Goal: Task Accomplishment & Management: Use online tool/utility

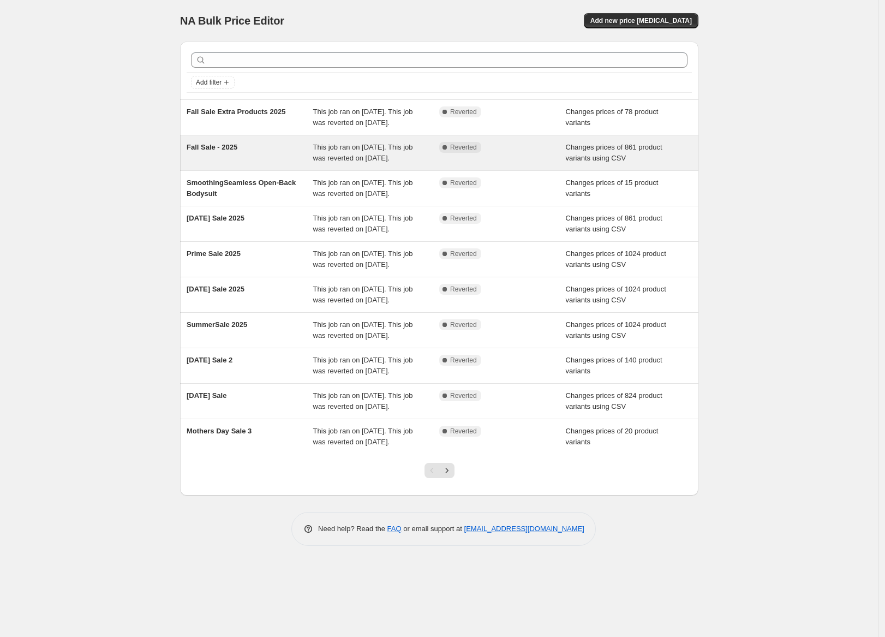
click at [338, 162] on span "This job ran on [DATE]. This job was reverted on [DATE]." at bounding box center [363, 152] width 100 height 19
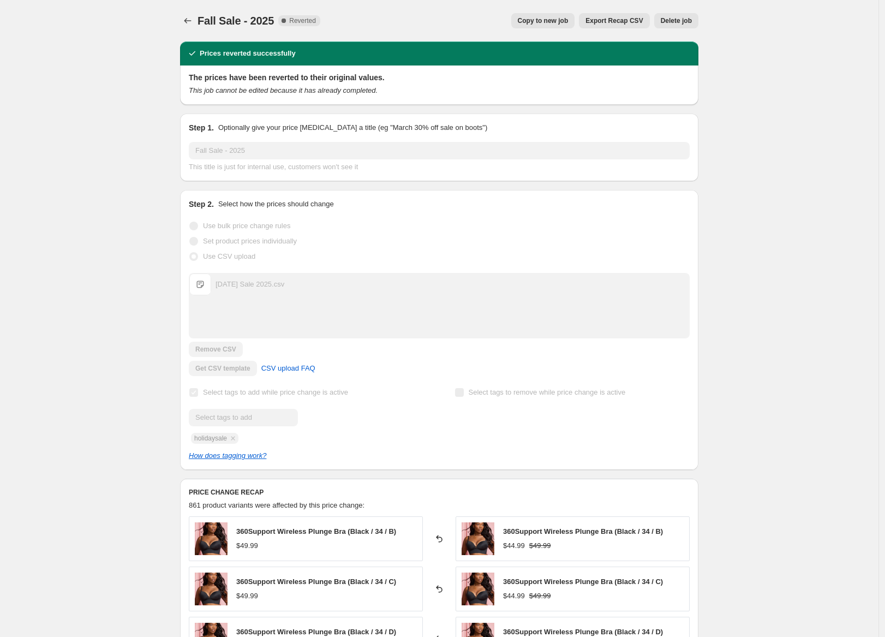
click at [549, 17] on span "Copy to new job" at bounding box center [543, 20] width 51 height 9
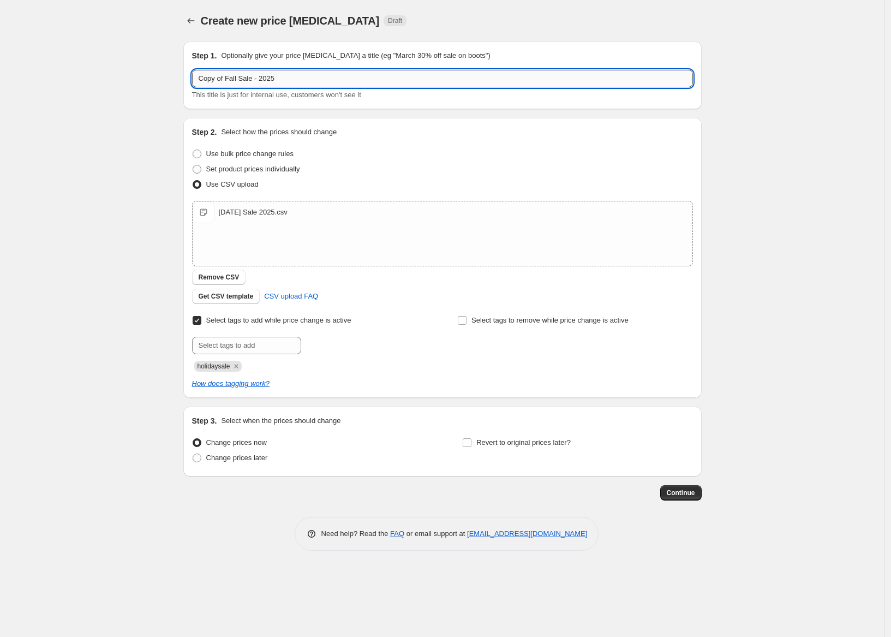
click at [260, 75] on input "Copy of Fall Sale - 2025" at bounding box center [442, 78] width 501 height 17
drag, startPoint x: 252, startPoint y: 76, endPoint x: 154, endPoint y: 73, distance: 97.8
click at [154, 73] on div "Create new price change job. This page is ready Create new price change job Dra…" at bounding box center [442, 318] width 885 height 637
type input "Prime Sale - 2025"
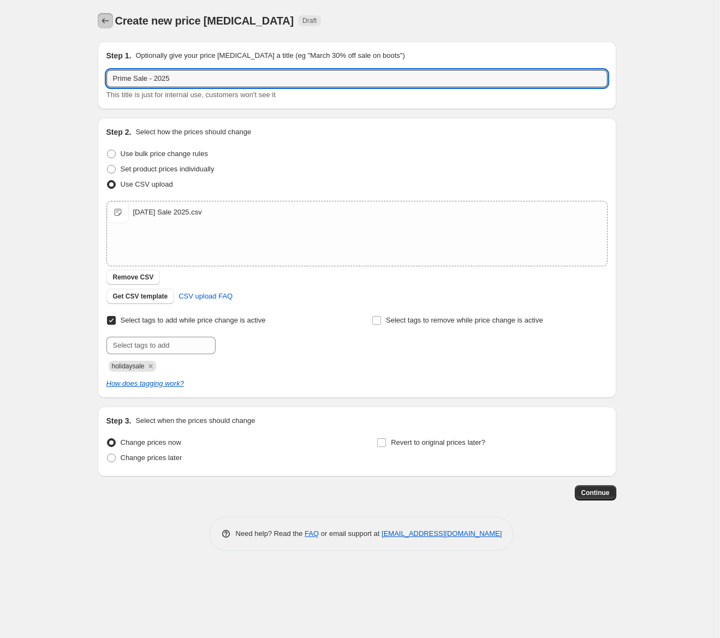
click at [110, 22] on icon "Price change jobs" at bounding box center [105, 20] width 11 height 11
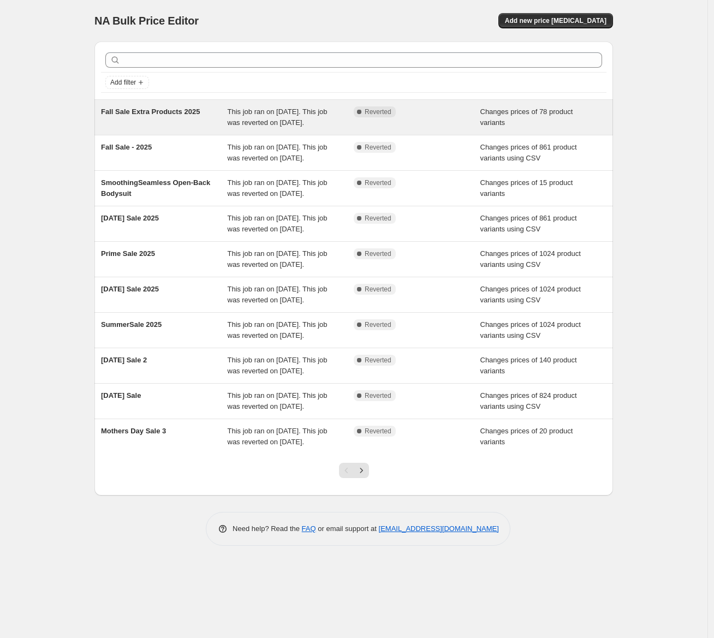
click at [197, 114] on span "Fall Sale Extra Products 2025" at bounding box center [150, 112] width 99 height 8
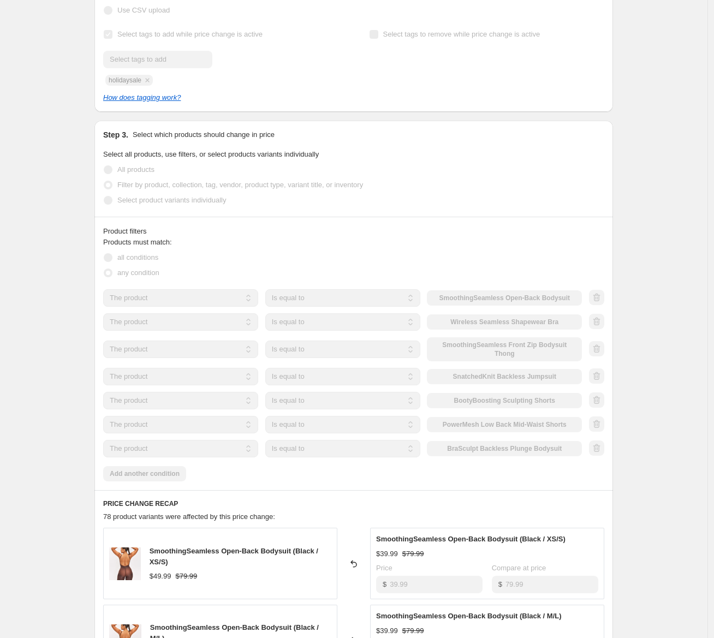
scroll to position [299, 0]
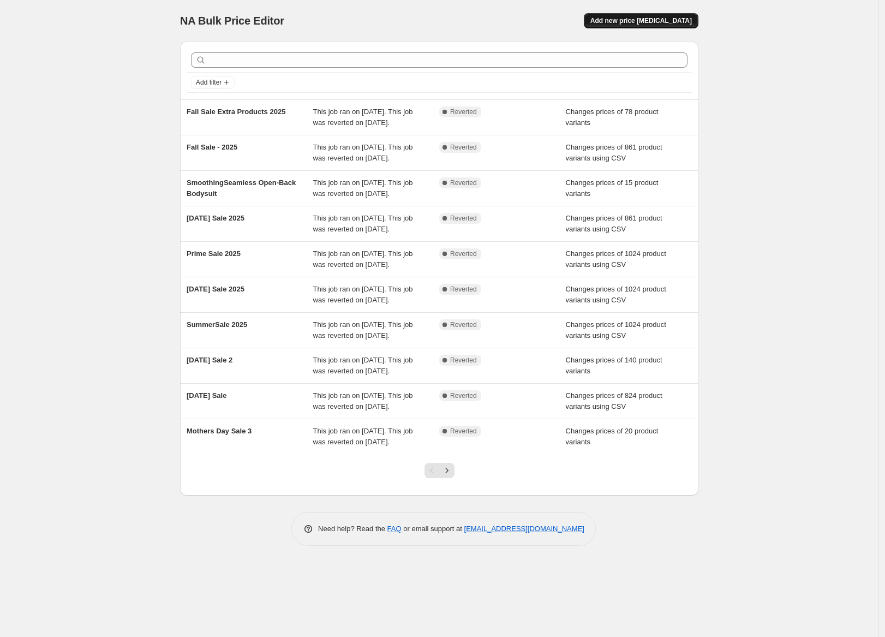
click at [642, 16] on button "Add new price [MEDICAL_DATA]" at bounding box center [641, 20] width 115 height 15
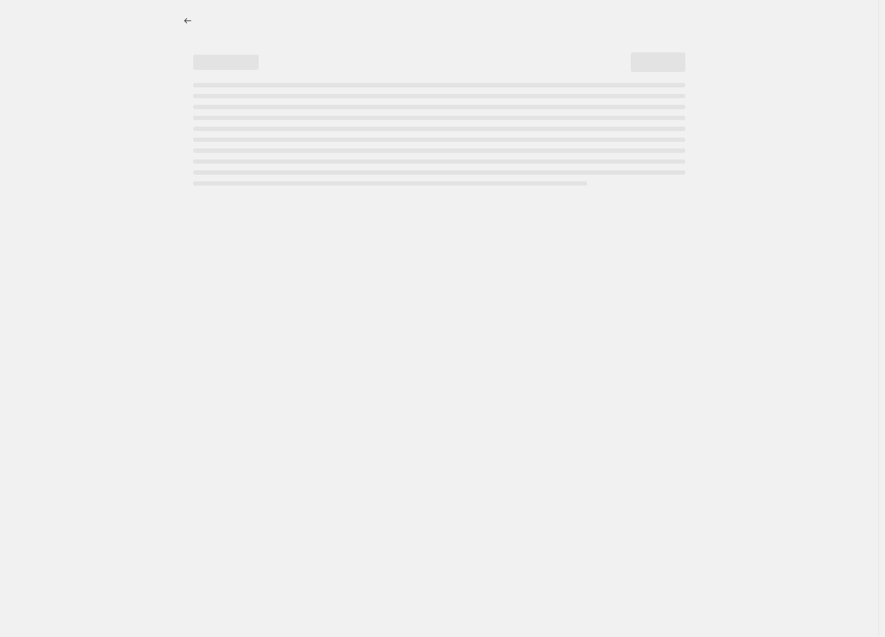
select select "percentage"
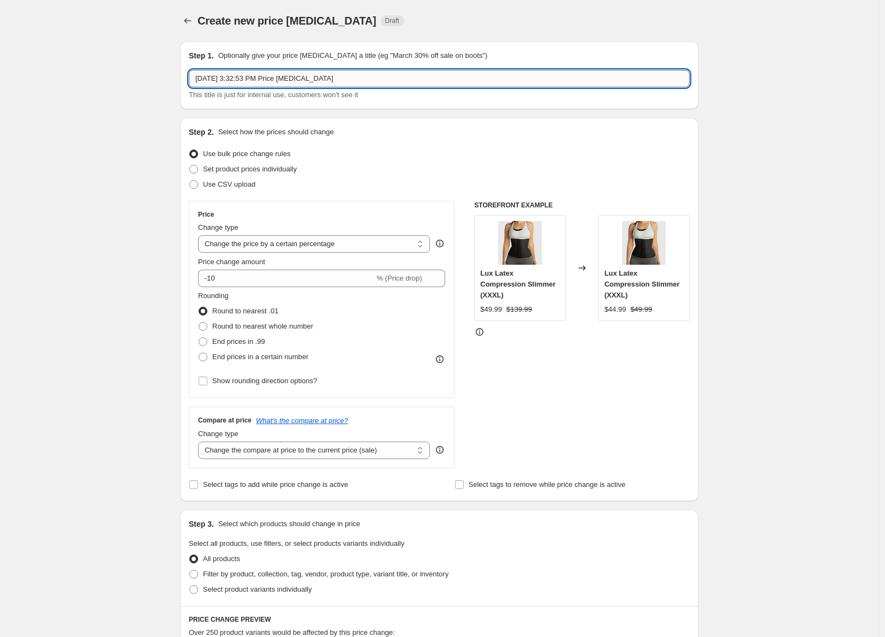
click at [402, 86] on input "[DATE] 3:32:53 PM Price [MEDICAL_DATA]" at bounding box center [439, 78] width 501 height 17
type input "Prime Day Sale Upload"
click at [236, 186] on span "Use CSV upload" at bounding box center [229, 184] width 52 height 8
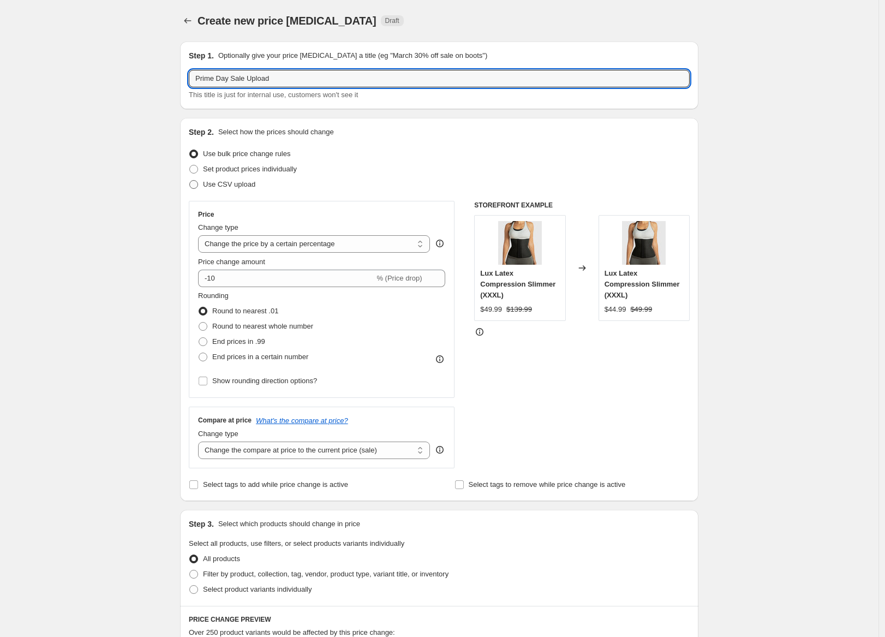
click at [190, 181] on input "Use CSV upload" at bounding box center [189, 180] width 1 height 1
radio input "true"
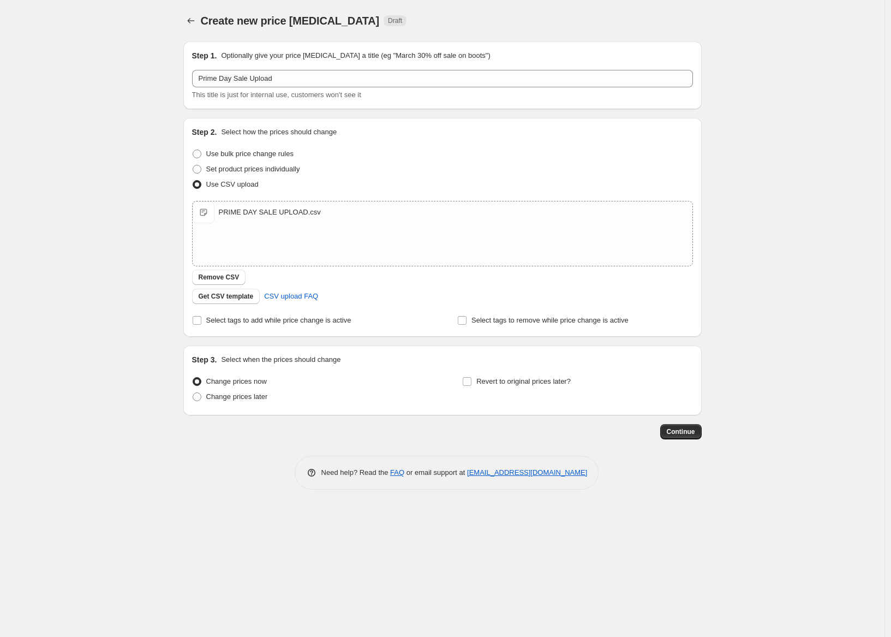
click at [187, 321] on div "Step 2. Select how the prices should change Use bulk price change rules Set pro…" at bounding box center [442, 227] width 519 height 219
click at [190, 319] on div "Step 2. Select how the prices should change Use bulk price change rules Set pro…" at bounding box center [442, 227] width 519 height 219
click at [199, 320] on input "Select tags to add while price change is active" at bounding box center [197, 320] width 9 height 9
checkbox input "true"
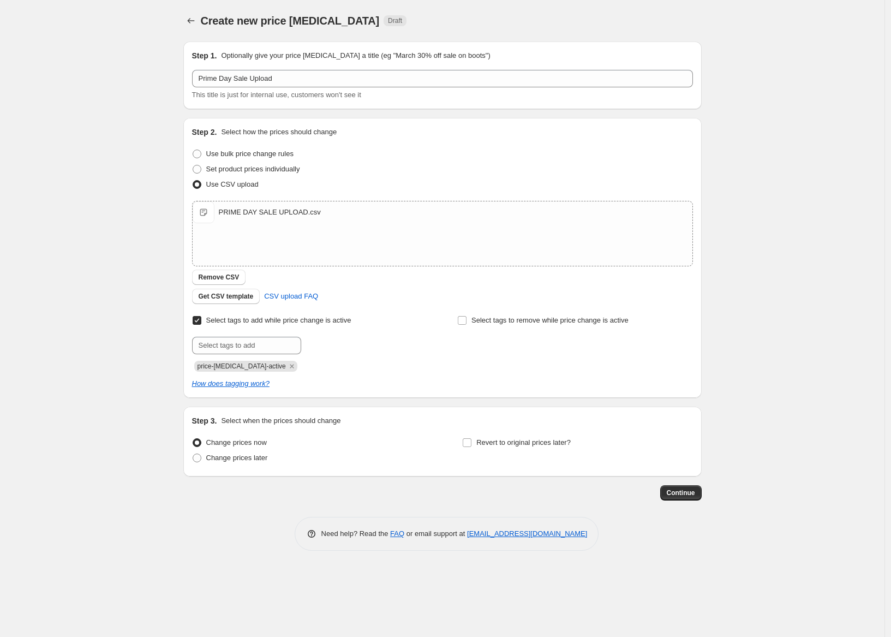
click at [287, 365] on icon "Remove price-change-job-active" at bounding box center [292, 366] width 10 height 10
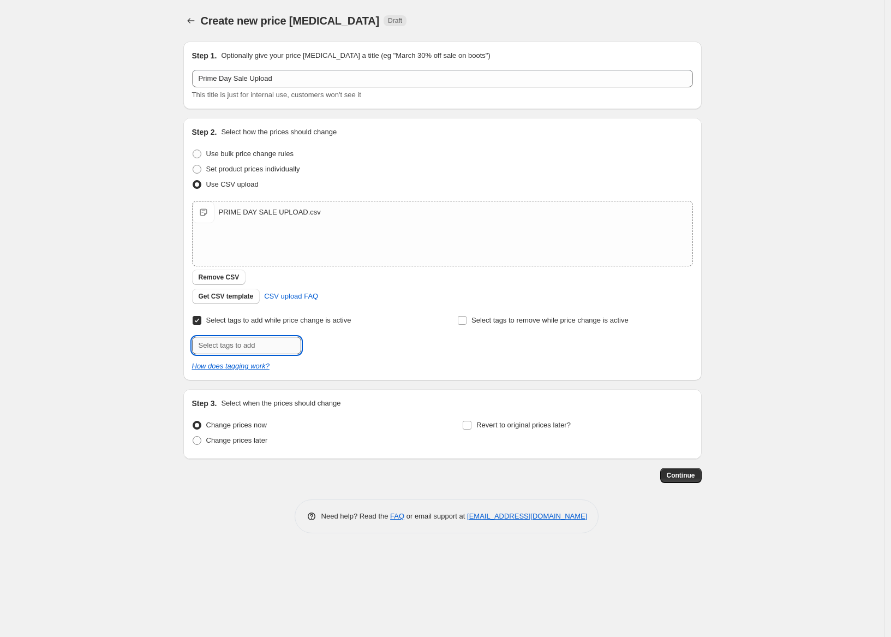
click at [270, 342] on input "text" at bounding box center [246, 345] width 109 height 17
type input "holidaysale"
click at [364, 346] on button "Add holidaysale" at bounding box center [335, 344] width 63 height 15
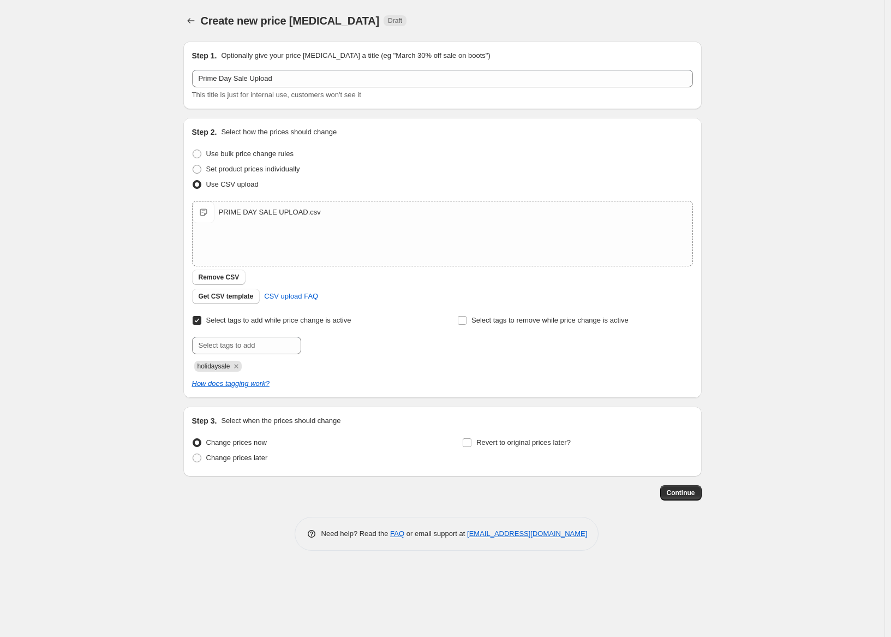
click at [124, 305] on div "Create new price [MEDICAL_DATA]. This page is ready Create new price [MEDICAL_D…" at bounding box center [442, 318] width 885 height 637
click at [242, 455] on span "Change prices later" at bounding box center [237, 458] width 62 height 8
click at [193, 454] on input "Change prices later" at bounding box center [193, 454] width 1 height 1
radio input "true"
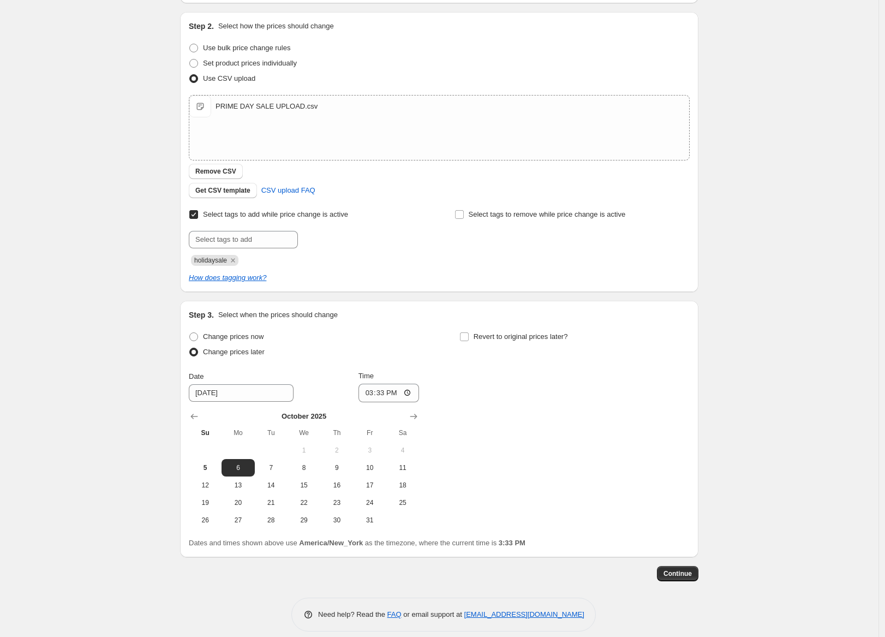
scroll to position [117, 0]
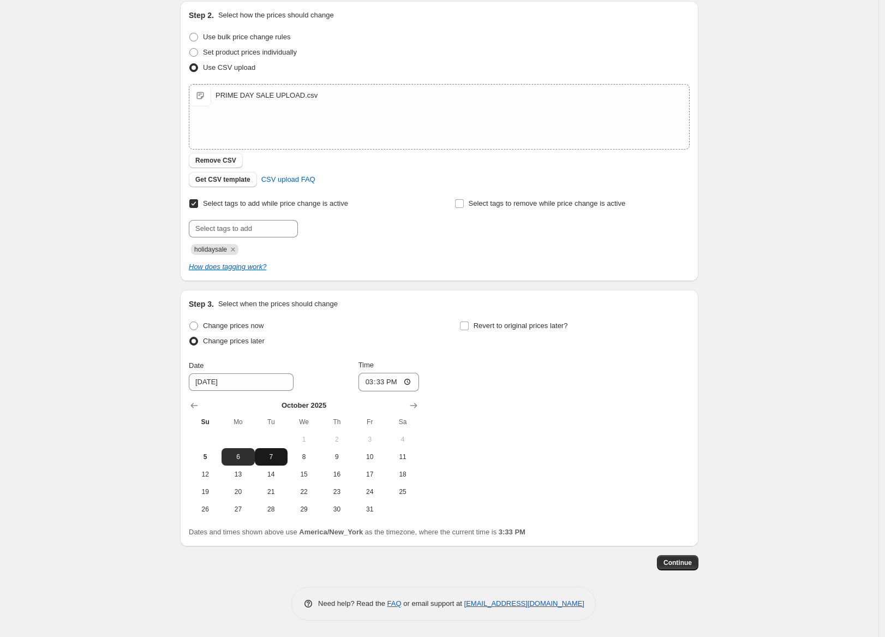
click at [266, 448] on button "7" at bounding box center [271, 456] width 33 height 17
type input "[DATE]"
click at [367, 379] on input "15:33" at bounding box center [389, 382] width 61 height 19
click at [396, 382] on input "20:00" at bounding box center [389, 382] width 61 height 19
type input "08:00"
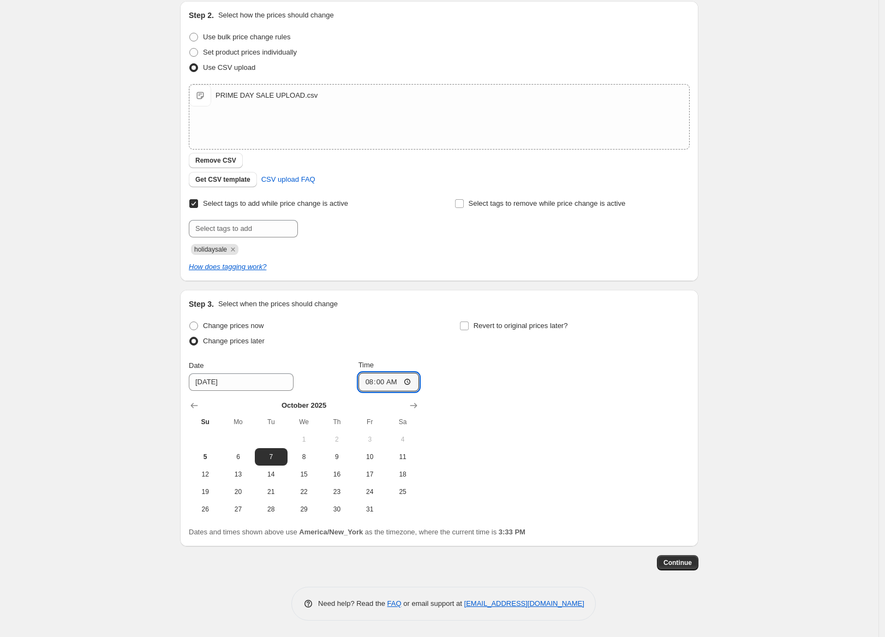
click at [665, 361] on div "Change prices now Change prices later Date [DATE] Time 08:00 [DATE] Su Mo Tu We…" at bounding box center [439, 418] width 501 height 200
click at [526, 321] on span "Revert to original prices later?" at bounding box center [521, 325] width 94 height 8
click at [469, 321] on input "Revert to original prices later?" at bounding box center [464, 325] width 9 height 9
checkbox input "true"
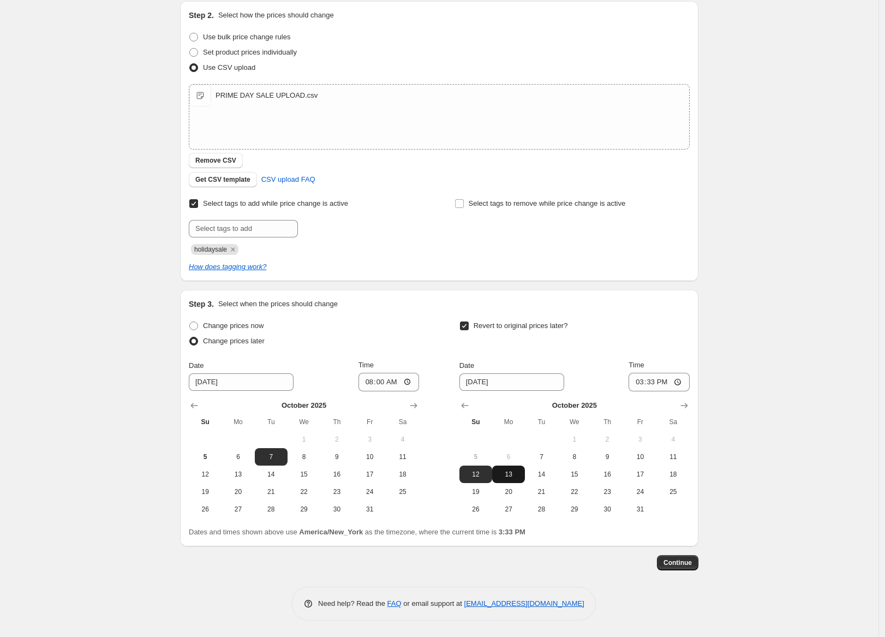
click at [509, 470] on span "13" at bounding box center [509, 474] width 24 height 9
type input "[DATE]"
click at [636, 381] on input "15:33" at bounding box center [659, 382] width 61 height 19
click at [651, 382] on input "13:33" at bounding box center [659, 382] width 61 height 19
type input "01:00"
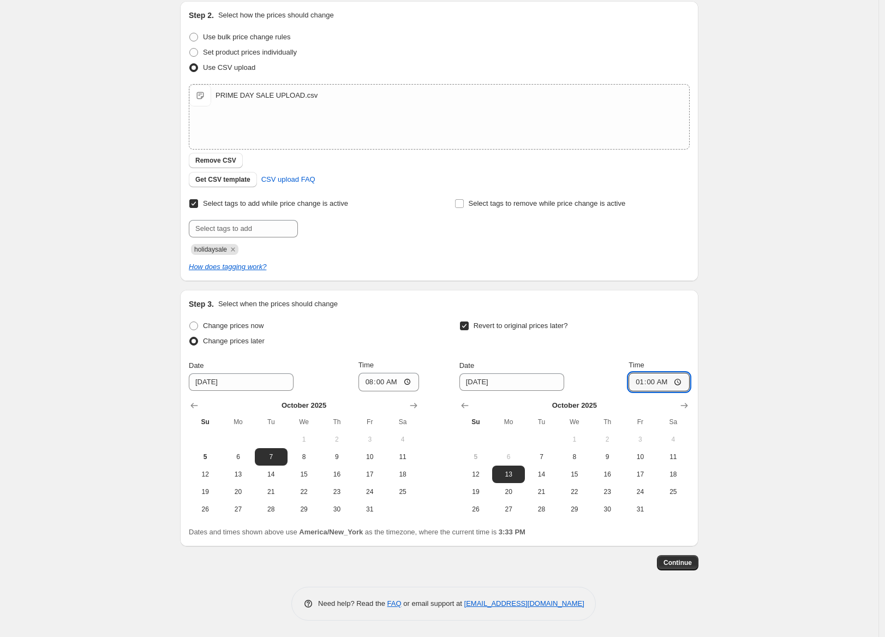
click at [775, 348] on div "Create new price [MEDICAL_DATA]. This page is ready Create new price [MEDICAL_D…" at bounding box center [439, 260] width 879 height 754
drag, startPoint x: 679, startPoint y: 563, endPoint x: 803, endPoint y: 314, distance: 278.0
click at [803, 314] on div "Create new price [MEDICAL_DATA]. This page is ready Create new price [MEDICAL_D…" at bounding box center [439, 260] width 879 height 754
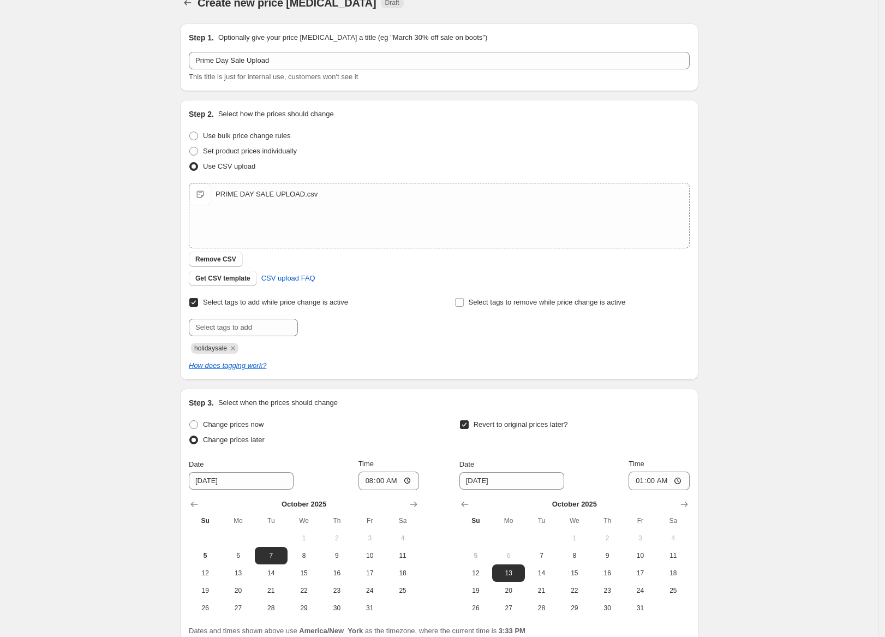
scroll to position [0, 0]
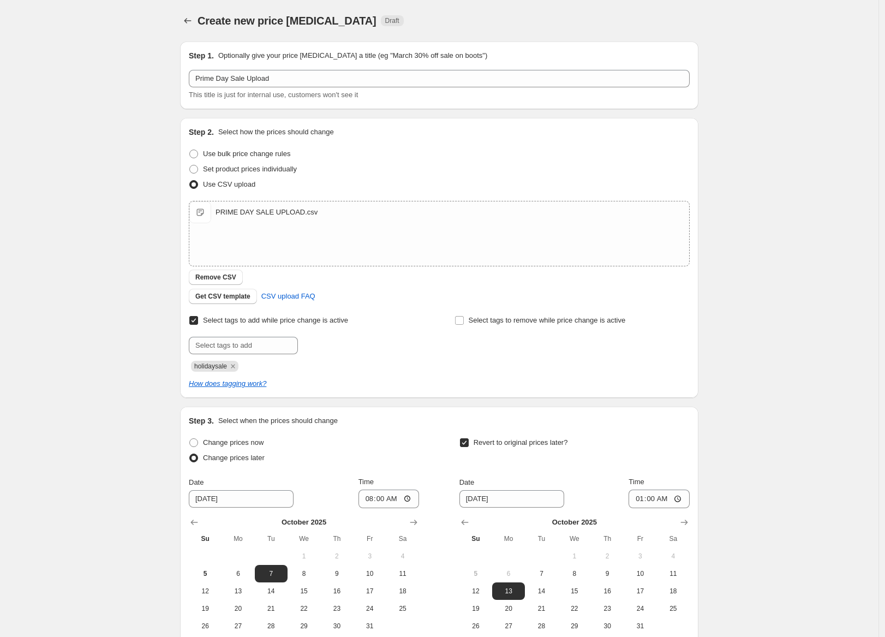
click at [425, 90] on div "This title is just for internal use, customers won't see it" at bounding box center [439, 95] width 501 height 11
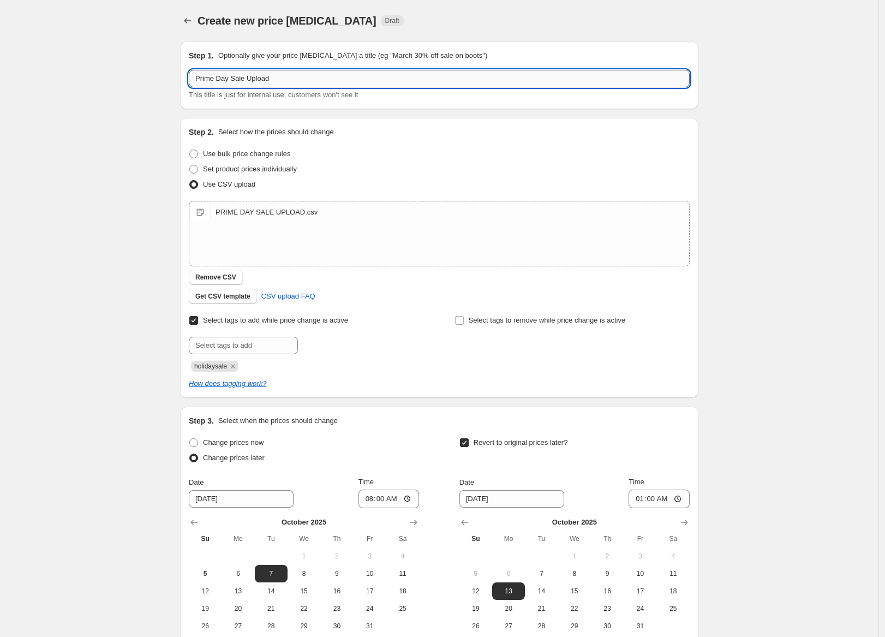
click at [421, 78] on input "Prime Day Sale Upload" at bounding box center [439, 78] width 501 height 17
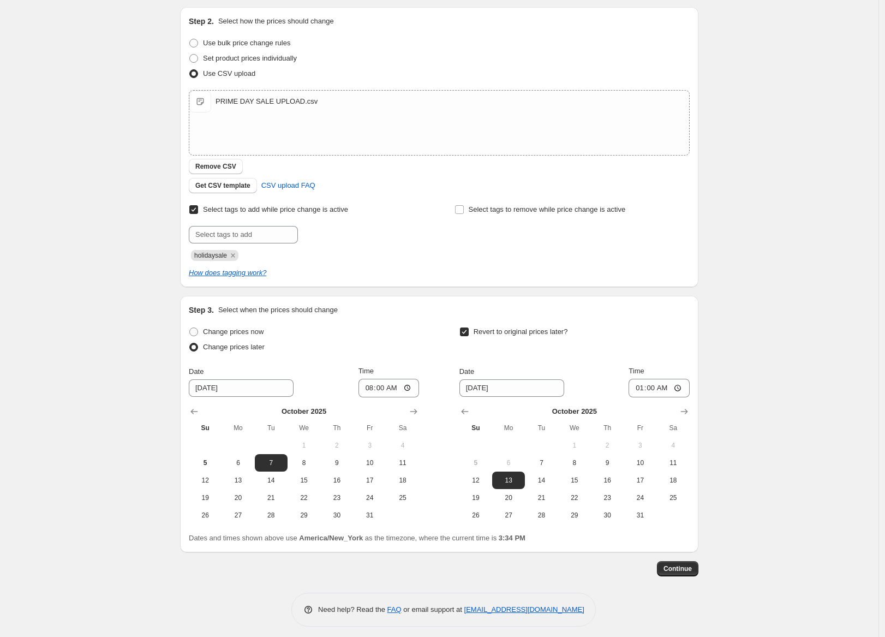
scroll to position [117, 0]
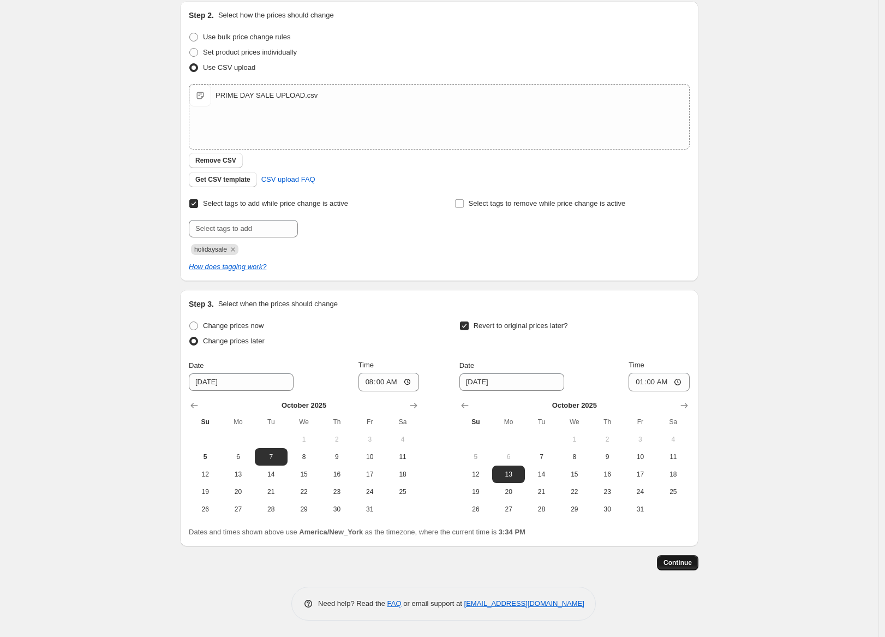
type input "Prime Day Sale Upload - 2025"
click at [692, 561] on span "Continue" at bounding box center [678, 562] width 28 height 9
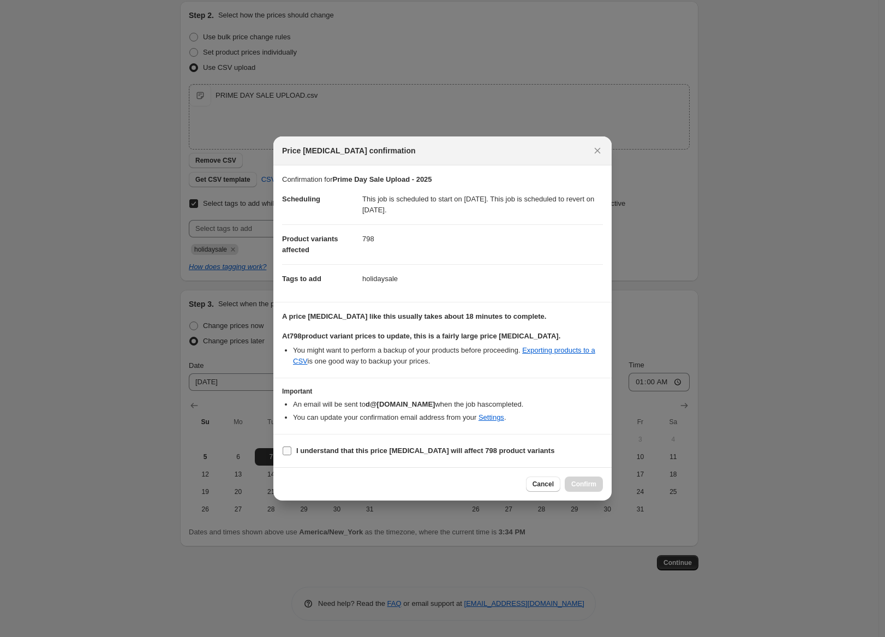
click at [307, 450] on b "I understand that this price [MEDICAL_DATA] will affect 798 product variants" at bounding box center [425, 450] width 258 height 8
click at [291, 450] on input "I understand that this price [MEDICAL_DATA] will affect 798 product variants" at bounding box center [287, 450] width 9 height 9
checkbox input "true"
click at [582, 484] on span "Confirm" at bounding box center [583, 484] width 25 height 9
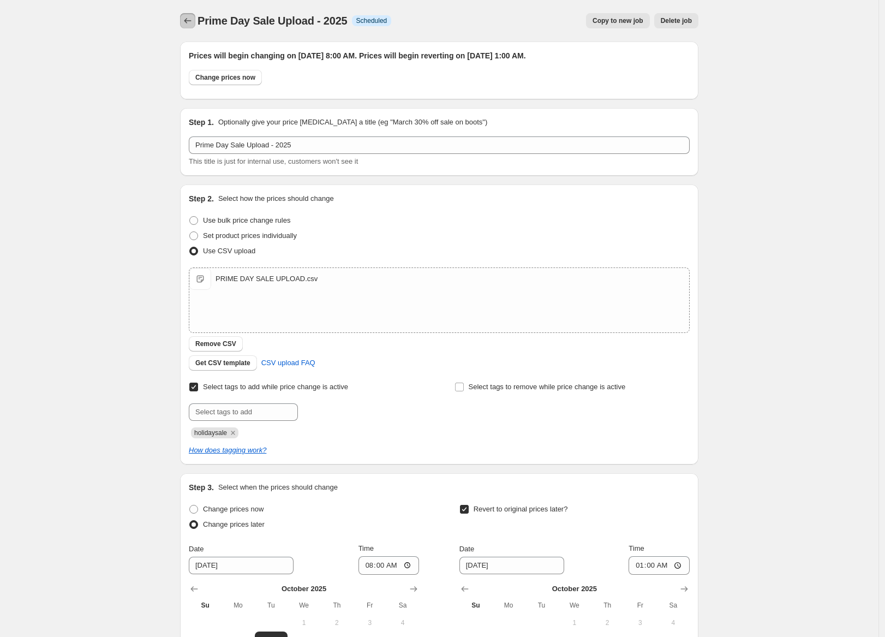
click at [189, 23] on icon "Price change jobs" at bounding box center [187, 20] width 11 height 11
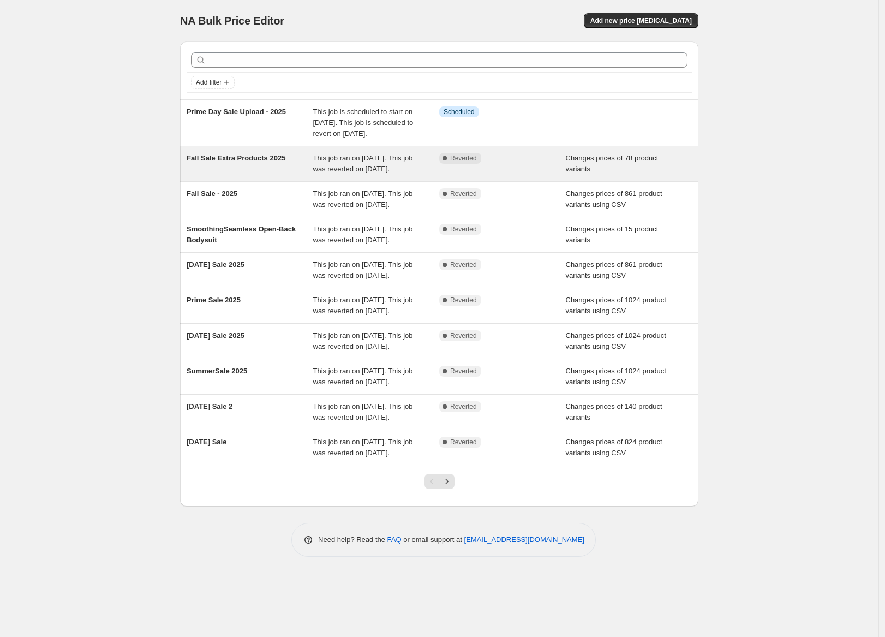
click at [396, 173] on span "This job ran on [DATE]. This job was reverted on [DATE]." at bounding box center [363, 163] width 100 height 19
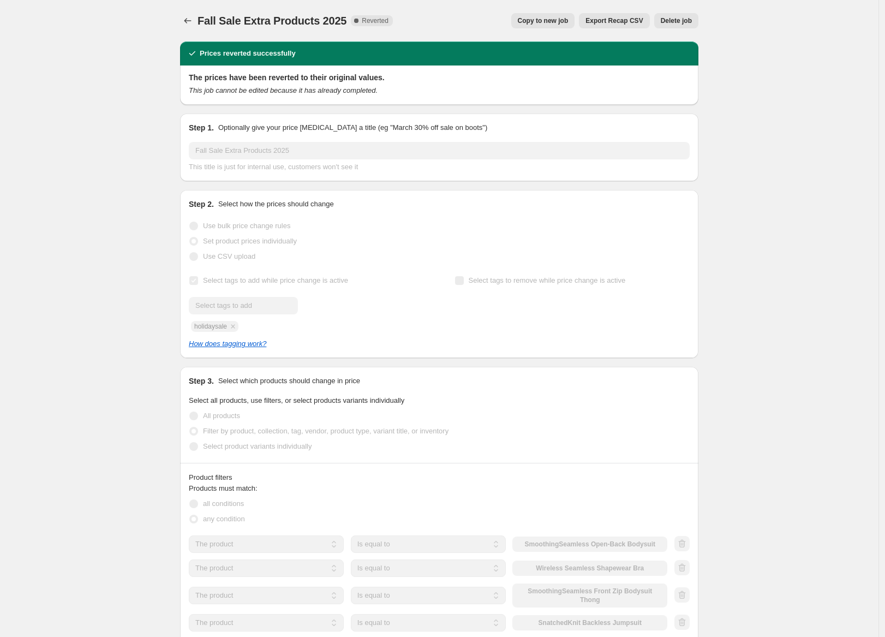
click at [537, 21] on span "Copy to new job" at bounding box center [543, 20] width 51 height 9
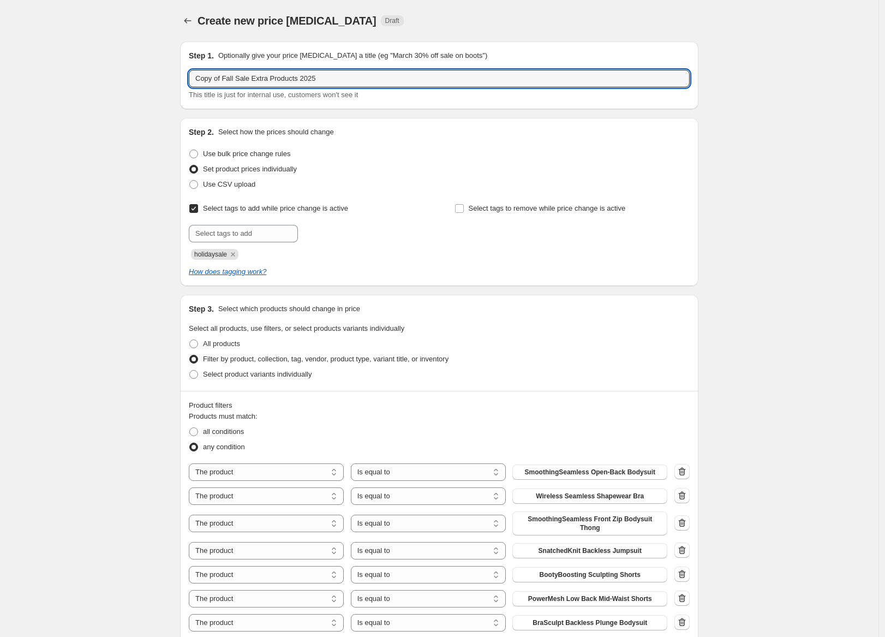
drag, startPoint x: 276, startPoint y: 79, endPoint x: 45, endPoint y: 73, distance: 230.4
type input "Prime Sale Extra Products 2025"
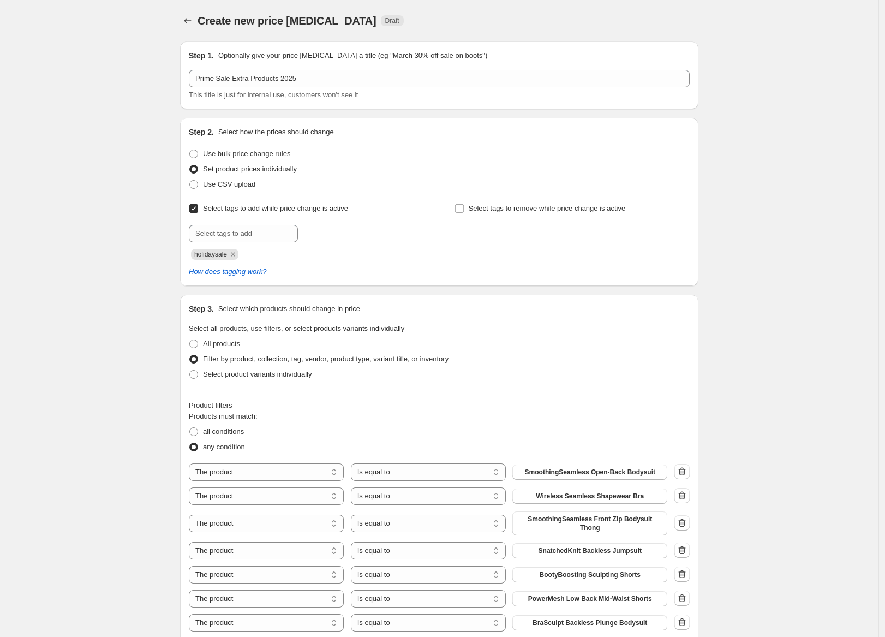
scroll to position [196, 0]
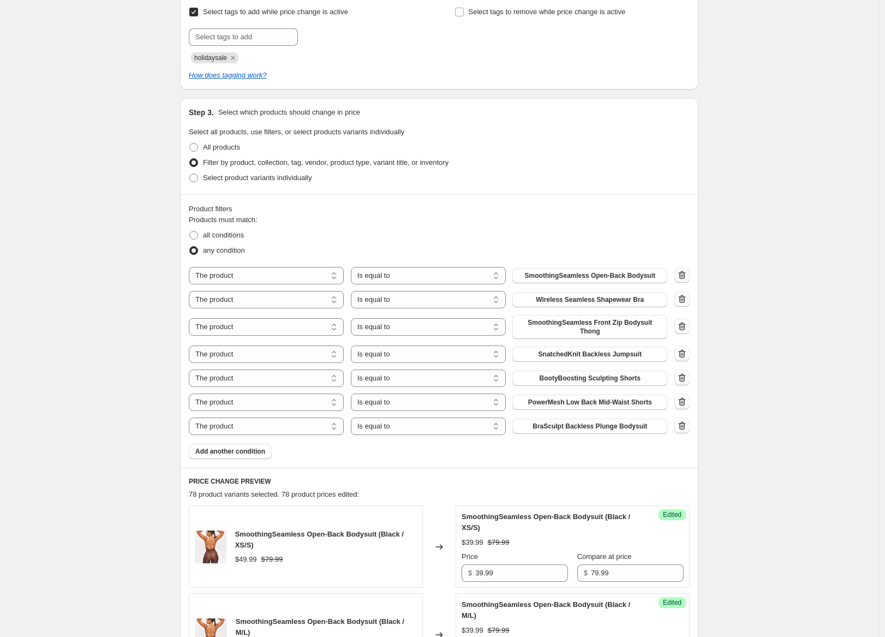
click at [688, 275] on icon "button" at bounding box center [682, 275] width 11 height 11
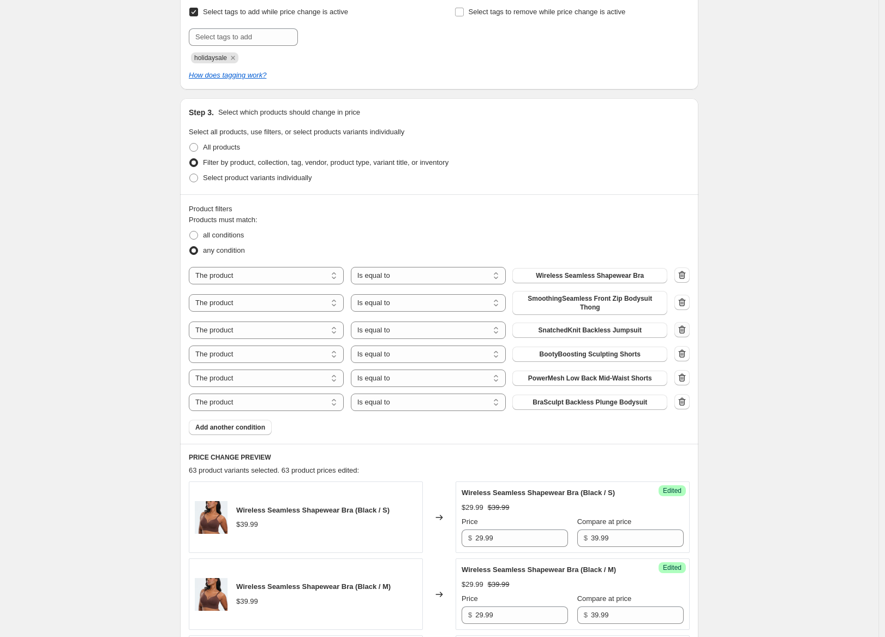
click at [688, 334] on icon "button" at bounding box center [682, 329] width 11 height 11
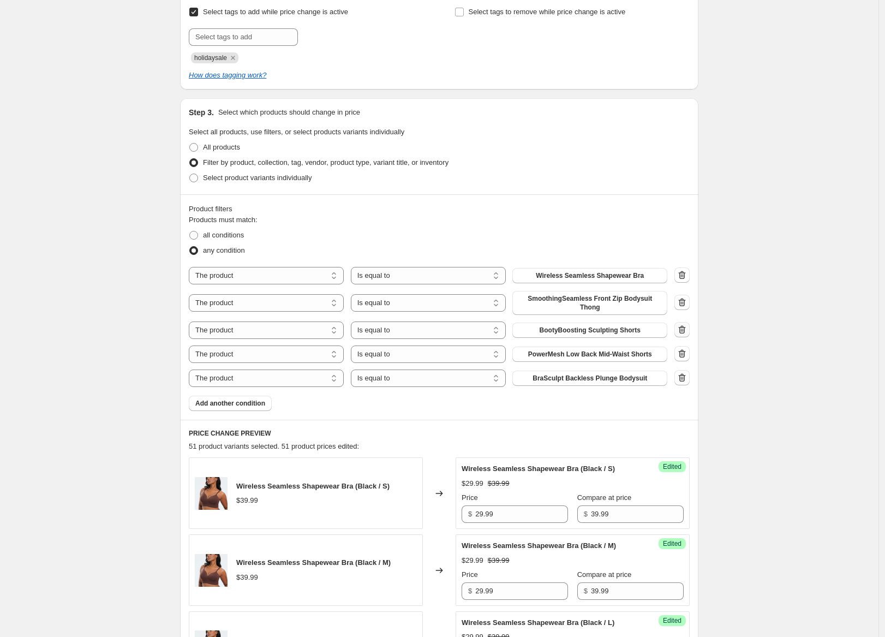
click at [686, 331] on icon "button" at bounding box center [682, 330] width 7 height 8
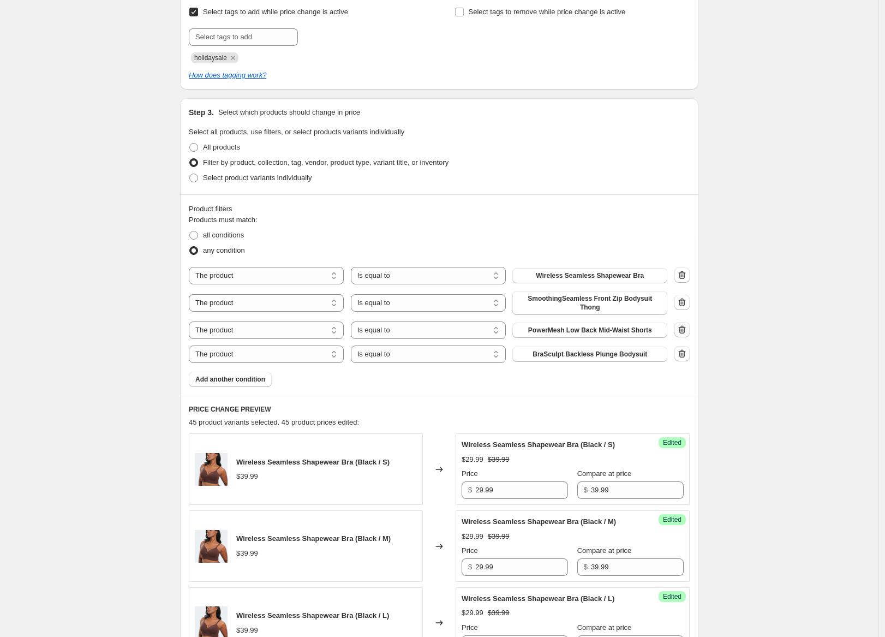
click at [686, 331] on icon "button" at bounding box center [682, 330] width 7 height 8
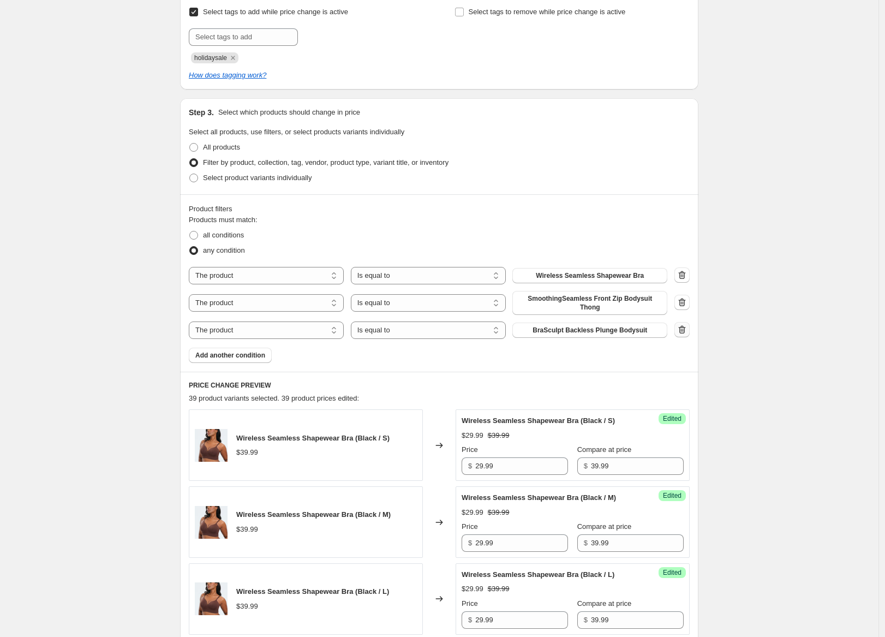
click at [686, 331] on icon "button" at bounding box center [682, 330] width 7 height 8
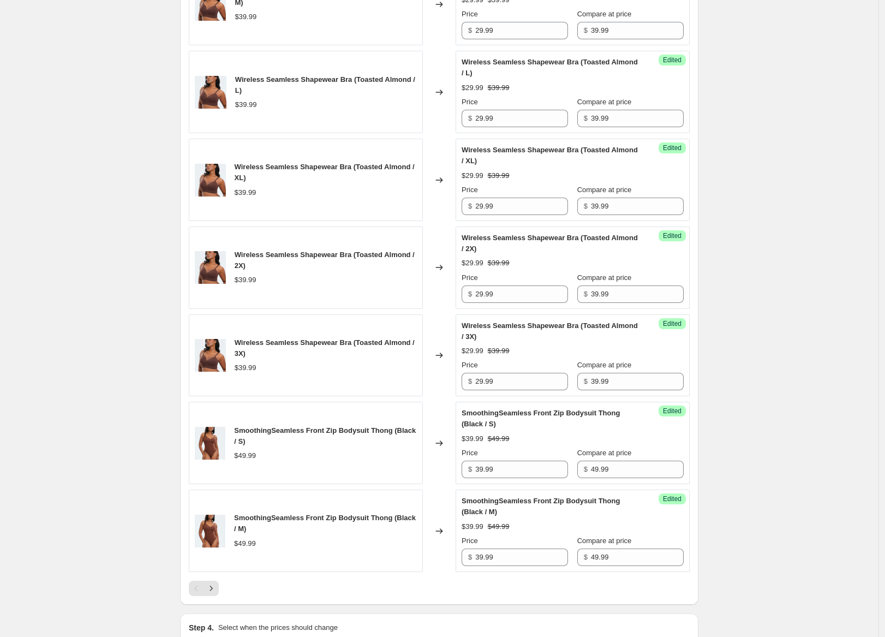
scroll to position [1875, 0]
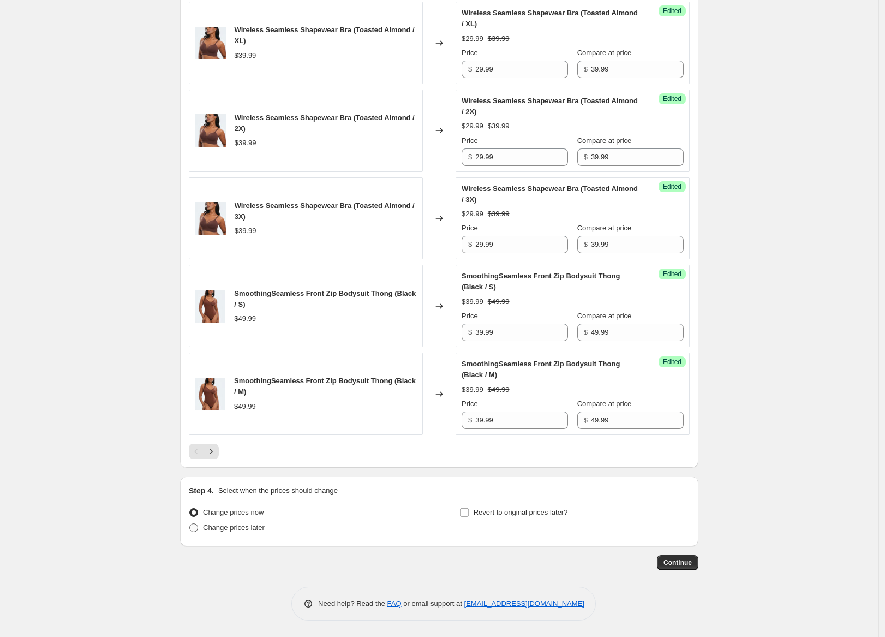
drag, startPoint x: 250, startPoint y: 539, endPoint x: 250, endPoint y: 528, distance: 10.4
click at [250, 538] on div "Step 4. Select when the prices should change Change prices now Change prices la…" at bounding box center [439, 511] width 519 height 70
click at [250, 525] on span "Change prices later" at bounding box center [234, 527] width 62 height 8
click at [190, 524] on input "Change prices later" at bounding box center [189, 523] width 1 height 1
radio input "true"
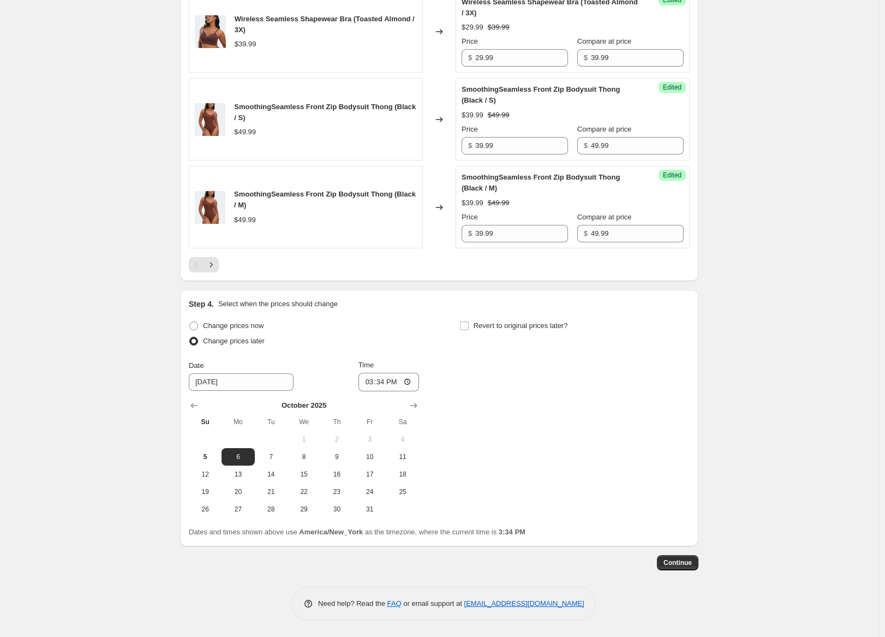
scroll to position [2062, 0]
click at [271, 455] on span "7" at bounding box center [271, 456] width 24 height 9
type input "[DATE]"
click at [376, 378] on input "15:34" at bounding box center [389, 382] width 61 height 19
click at [366, 382] on input "15:34" at bounding box center [389, 382] width 61 height 19
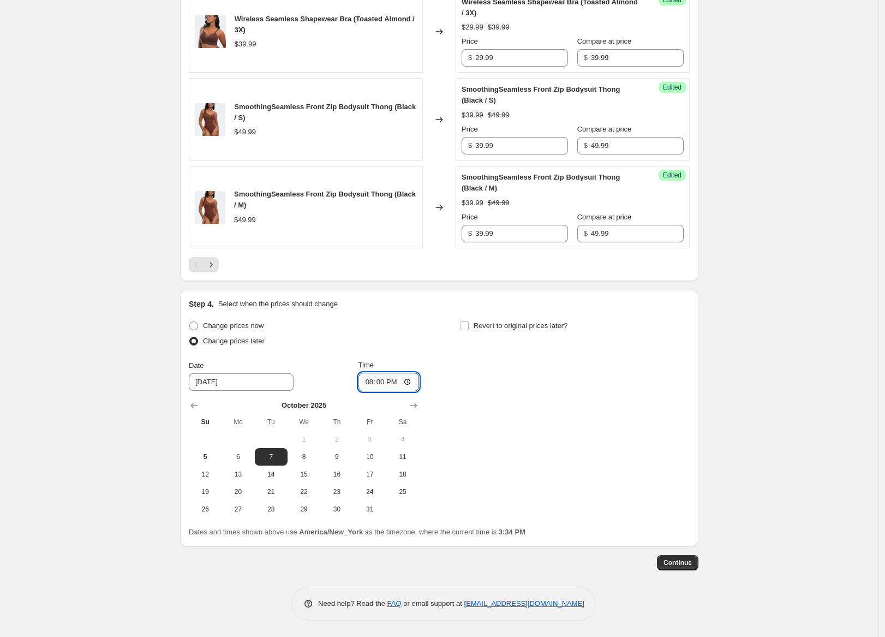
type input "08:00"
click at [532, 358] on div "Change prices now Change prices later Date [DATE] Time 08:00 [DATE] Su Mo Tu We…" at bounding box center [439, 418] width 501 height 200
click at [517, 312] on div "Step 4. Select when the prices should change Change prices now Change prices la…" at bounding box center [439, 418] width 501 height 239
click at [514, 323] on span "Revert to original prices later?" at bounding box center [521, 325] width 94 height 8
click at [469, 323] on input "Revert to original prices later?" at bounding box center [464, 325] width 9 height 9
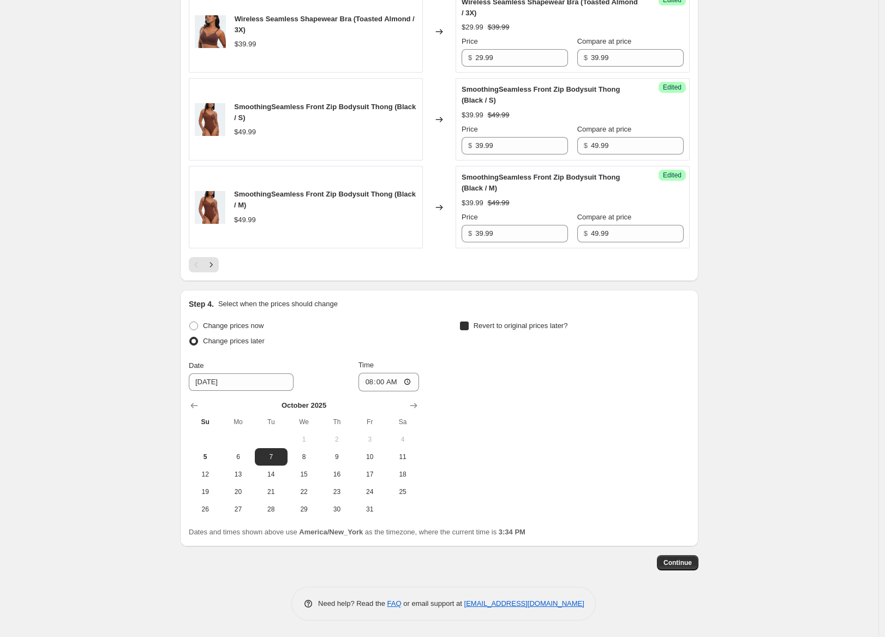
checkbox input "true"
click at [515, 470] on span "13" at bounding box center [509, 474] width 24 height 9
type input "[DATE]"
click at [648, 376] on input "15:34" at bounding box center [659, 382] width 61 height 19
click at [639, 381] on input "15:34" at bounding box center [659, 382] width 61 height 19
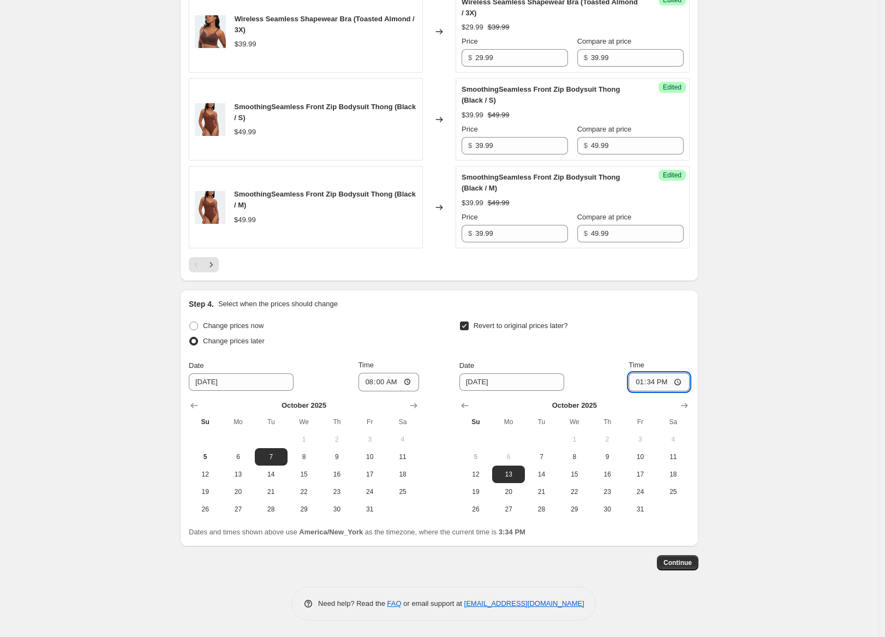
click at [656, 383] on input "13:34" at bounding box center [659, 382] width 61 height 19
click at [650, 382] on input "13:34" at bounding box center [659, 382] width 61 height 19
click at [668, 380] on input "13:00" at bounding box center [659, 382] width 61 height 19
type input "01:00"
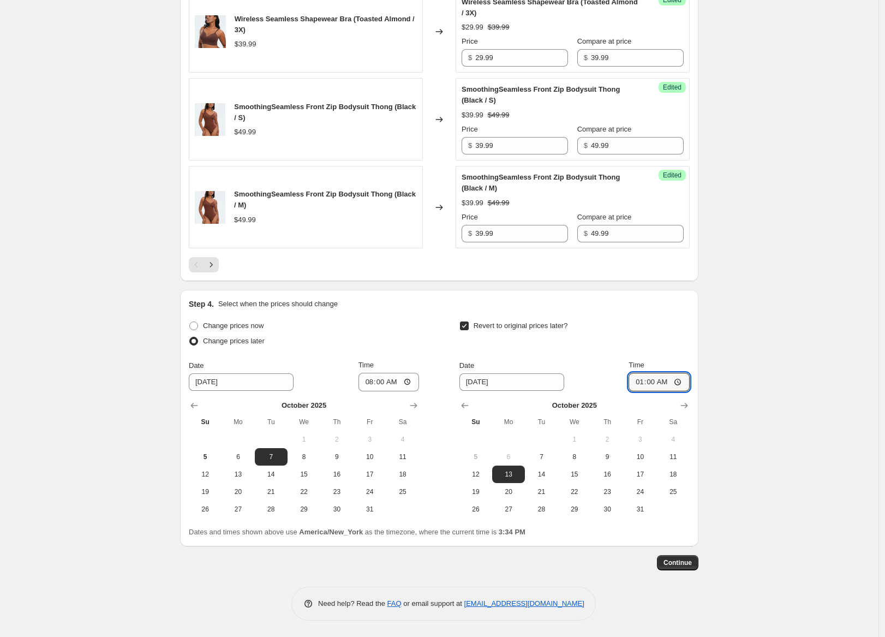
click at [689, 567] on span "Continue" at bounding box center [678, 562] width 28 height 9
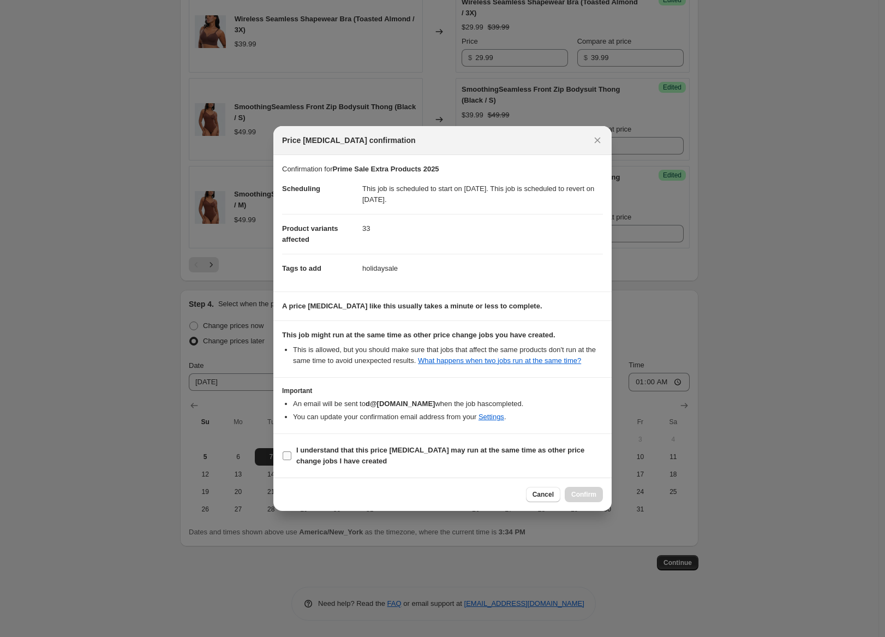
click at [331, 458] on b "I understand that this price [MEDICAL_DATA] may run at the same time as other p…" at bounding box center [440, 455] width 288 height 19
click at [291, 458] on input "I understand that this price [MEDICAL_DATA] may run at the same time as other p…" at bounding box center [287, 455] width 9 height 9
checkbox input "true"
click at [573, 491] on div "Cancel Confirm" at bounding box center [442, 494] width 338 height 33
click at [588, 497] on span "Confirm" at bounding box center [583, 494] width 25 height 9
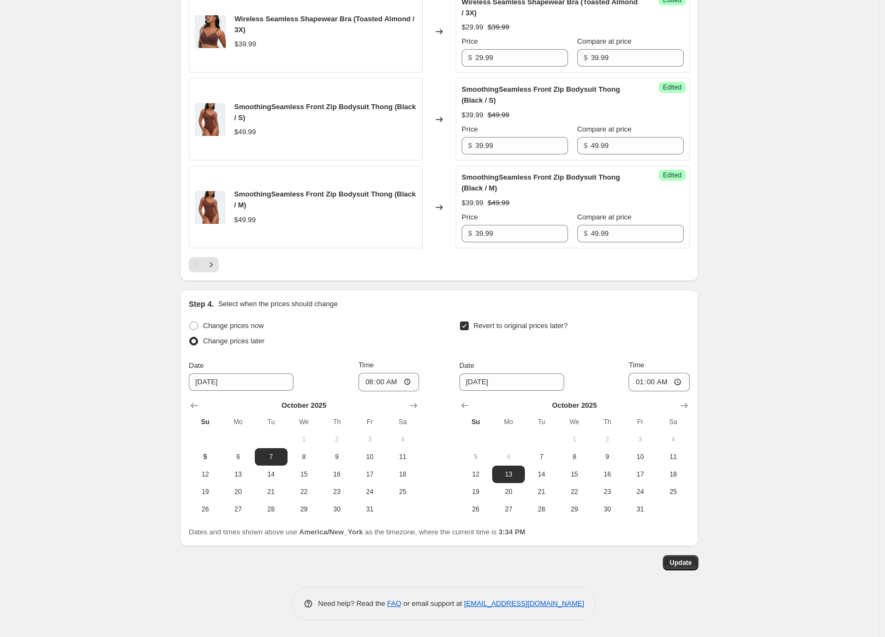
scroll to position [2128, 0]
click at [689, 561] on span "Update" at bounding box center [681, 562] width 22 height 9
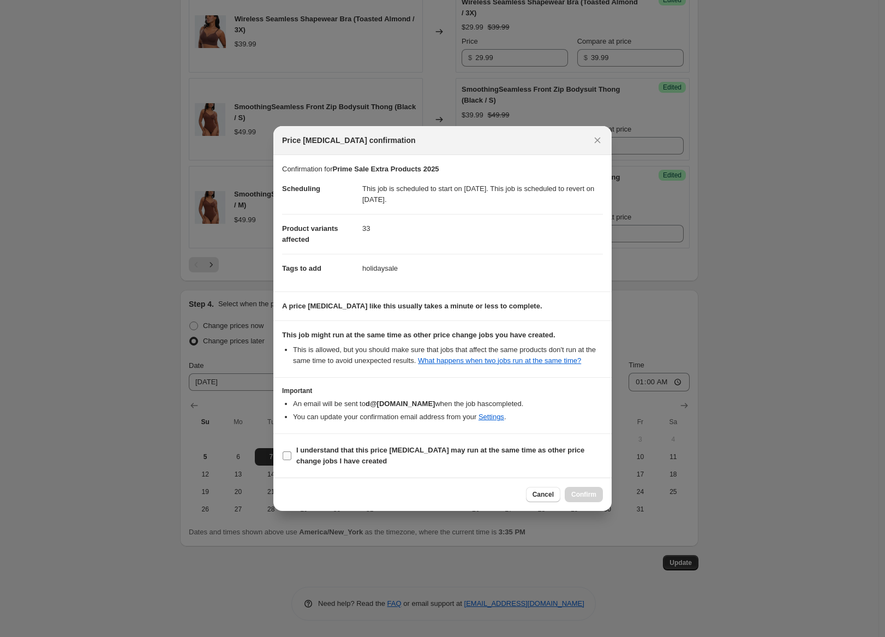
click at [390, 467] on span "I understand that this price [MEDICAL_DATA] may run at the same time as other p…" at bounding box center [449, 456] width 307 height 22
click at [291, 460] on input "I understand that this price [MEDICAL_DATA] may run at the same time as other p…" at bounding box center [287, 455] width 9 height 9
checkbox input "true"
click at [579, 497] on span "Confirm" at bounding box center [583, 494] width 25 height 9
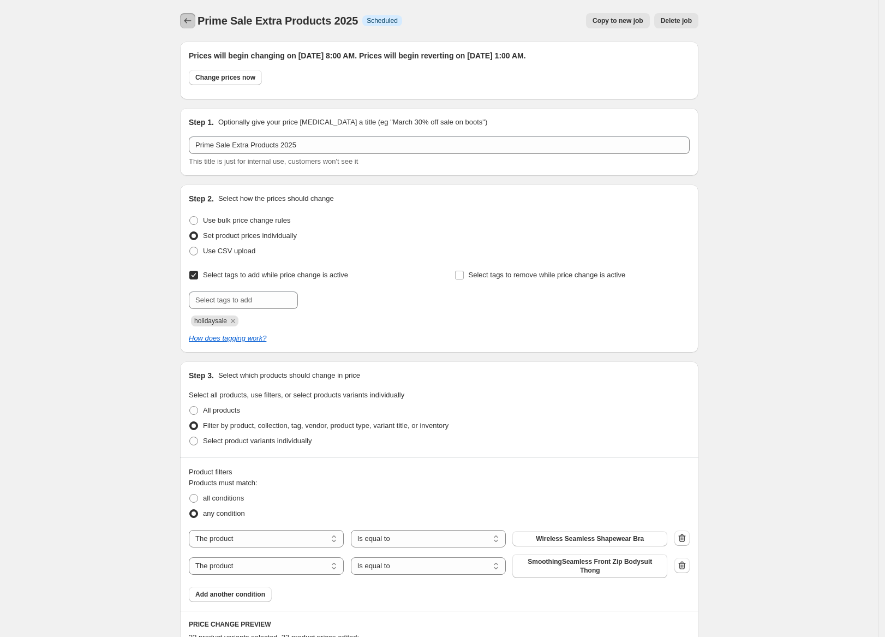
click at [189, 25] on icon "Price change jobs" at bounding box center [187, 20] width 11 height 11
